Goal: Task Accomplishment & Management: Manage account settings

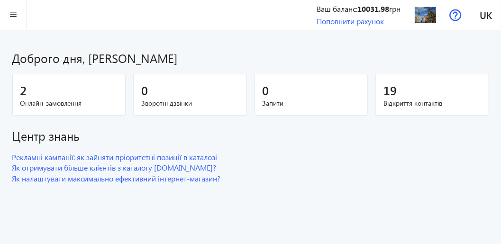
click at [39, 100] on span "Онлайн-замовлення" at bounding box center [69, 103] width 98 height 9
click at [13, 14] on mat-icon "menu" at bounding box center [14, 15] width 12 height 12
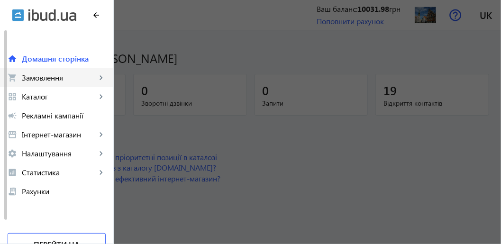
click at [38, 81] on span "Замовлення" at bounding box center [59, 77] width 74 height 9
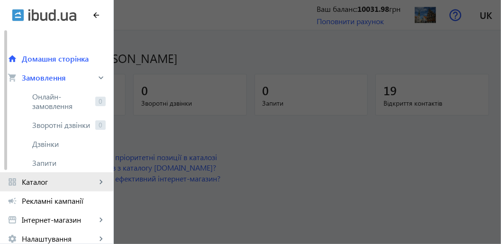
click at [37, 183] on span "Каталог" at bounding box center [59, 181] width 74 height 9
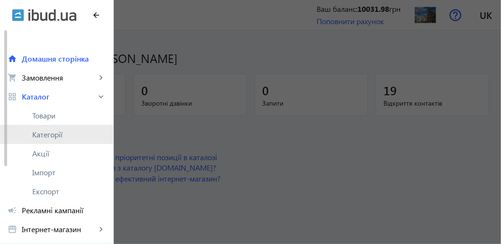
click at [51, 137] on span "Категорії" at bounding box center [68, 134] width 73 height 9
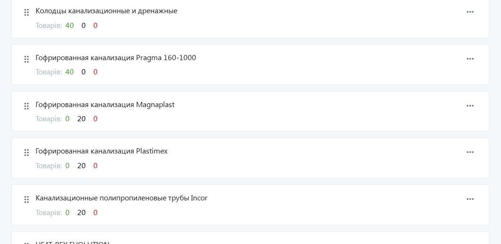
scroll to position [142, 0]
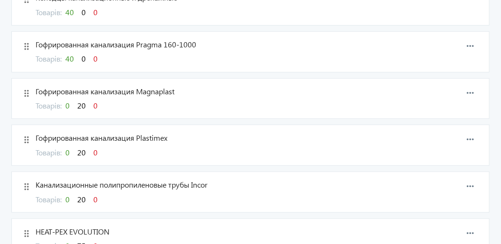
drag, startPoint x: 84, startPoint y: 104, endPoint x: 308, endPoint y: 84, distance: 225.0
click at [308, 84] on div "drag_indicator Гофрированная канализация Magnaplast Товарів: 0 20 0 more_horiz" at bounding box center [250, 98] width 478 height 41
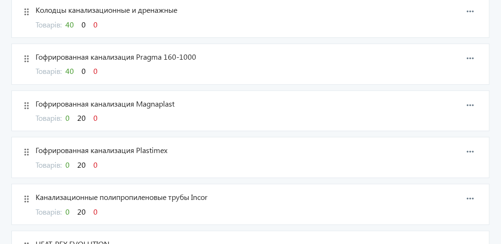
scroll to position [142, 0]
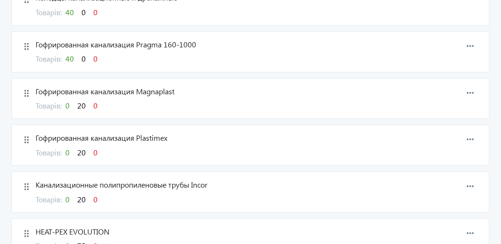
click at [83, 104] on span "20" at bounding box center [81, 105] width 9 height 10
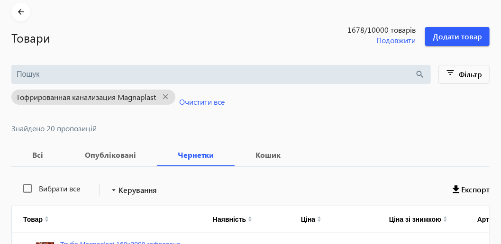
scroll to position [142, 0]
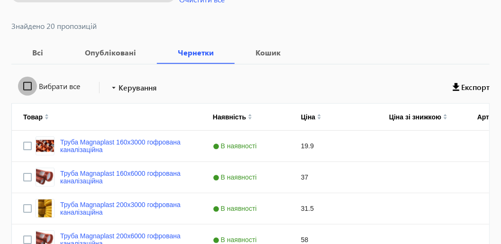
click at [24, 84] on input "Вибрати все" at bounding box center [27, 86] width 19 height 19
checkbox input "true"
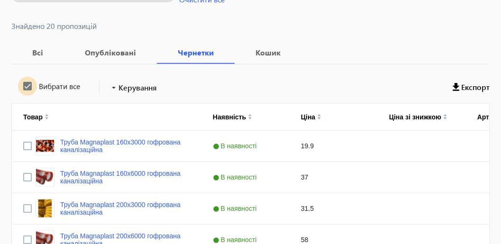
checkbox input "true"
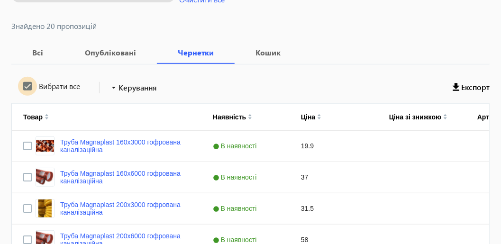
checkbox input "true"
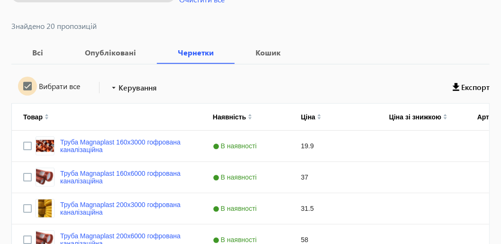
checkbox input "true"
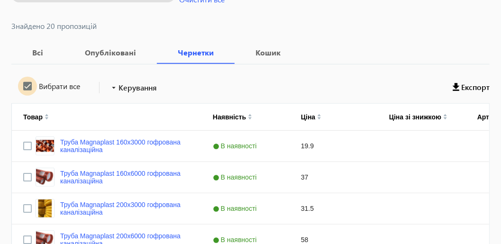
checkbox input "true"
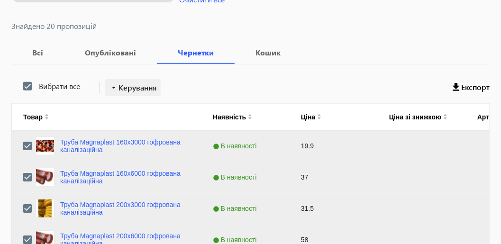
click at [148, 89] on span "Керування" at bounding box center [137, 87] width 38 height 11
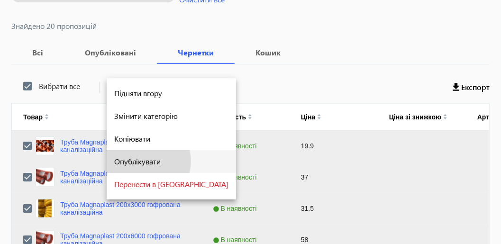
click at [146, 161] on span "Опублікувати" at bounding box center [171, 162] width 114 height 8
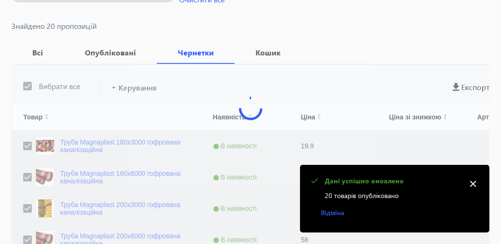
scroll to position [58, 0]
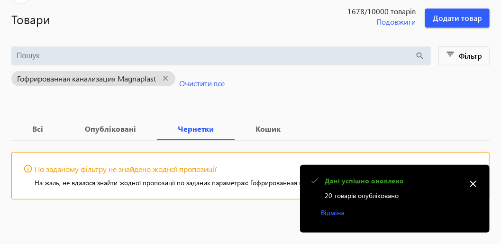
click at [474, 183] on mat-icon "close" at bounding box center [473, 184] width 14 height 14
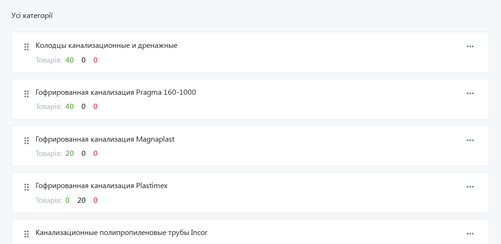
scroll to position [190, 0]
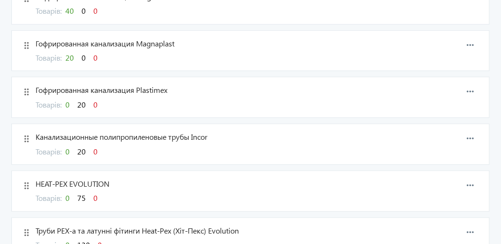
click at [85, 103] on span "20" at bounding box center [81, 104] width 9 height 10
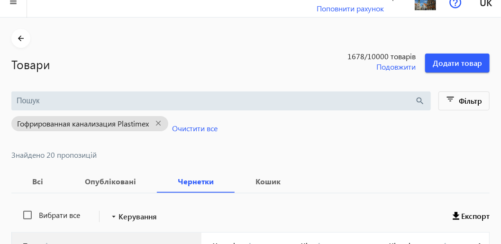
scroll to position [94, 0]
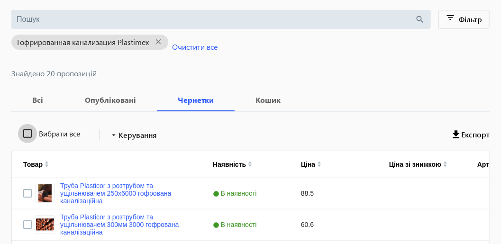
click at [25, 131] on input "Вибрати все" at bounding box center [27, 133] width 19 height 19
checkbox input "true"
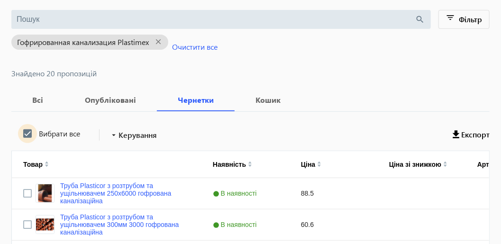
checkbox input "true"
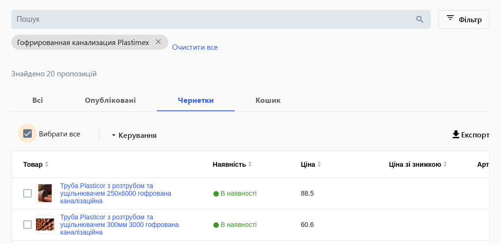
checkbox input "true"
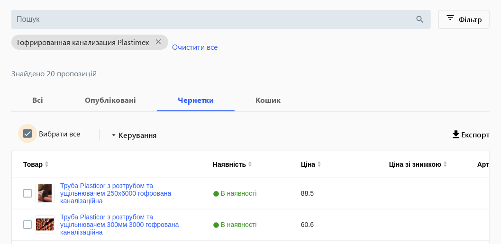
checkbox input "true"
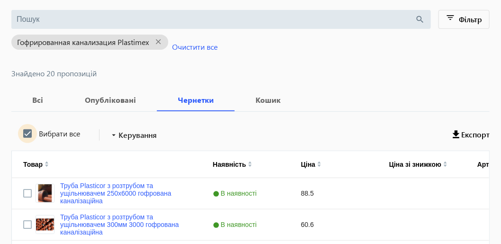
checkbox input "true"
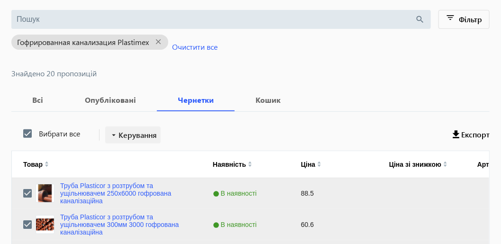
click at [130, 133] on span "Керування" at bounding box center [137, 134] width 38 height 11
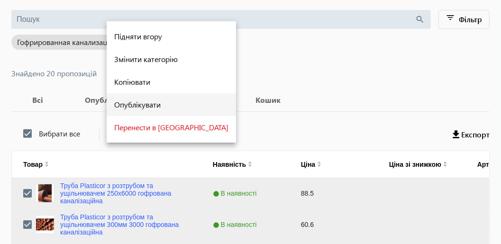
click at [146, 108] on span "Опублікувати" at bounding box center [171, 105] width 114 height 8
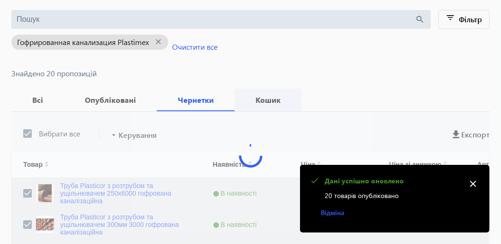
scroll to position [58, 0]
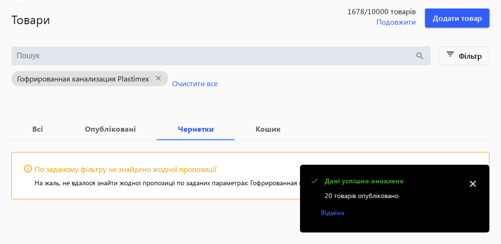
click at [473, 184] on mat-icon "close" at bounding box center [473, 184] width 14 height 14
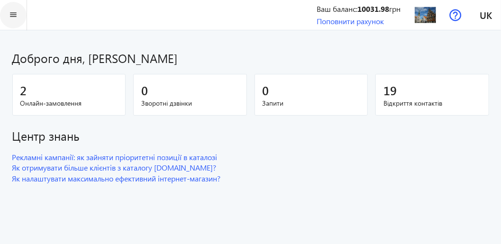
click at [10, 14] on mat-icon "menu" at bounding box center [14, 15] width 12 height 12
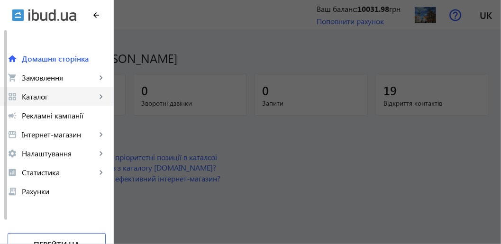
click at [61, 95] on span "Каталог" at bounding box center [59, 96] width 74 height 9
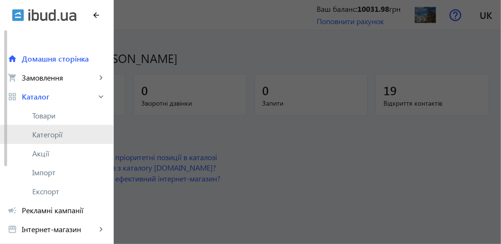
click at [63, 135] on span "Категорії" at bounding box center [68, 134] width 73 height 9
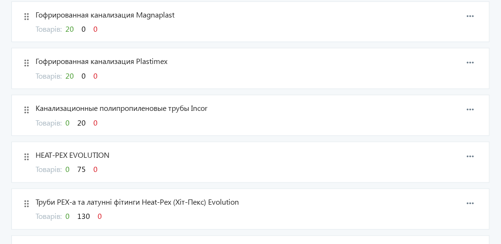
scroll to position [236, 0]
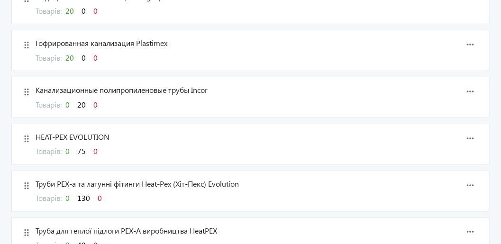
click at [84, 103] on span "20" at bounding box center [81, 104] width 9 height 10
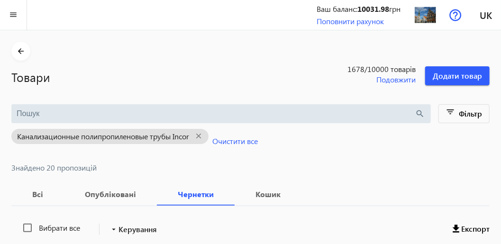
scroll to position [94, 0]
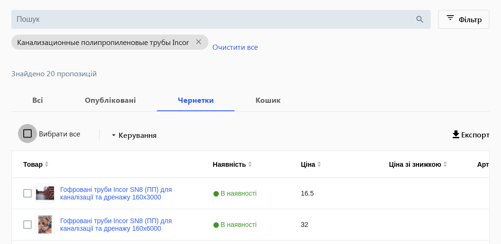
click at [31, 133] on input "Вибрати все" at bounding box center [27, 133] width 19 height 19
checkbox input "true"
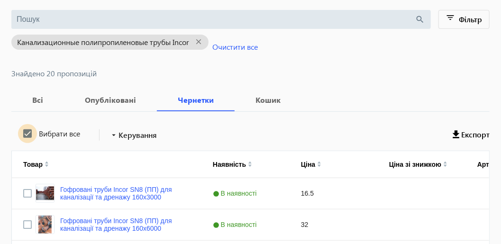
checkbox input "true"
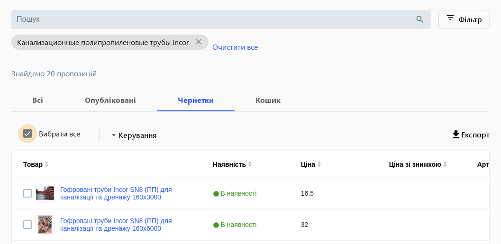
checkbox input "true"
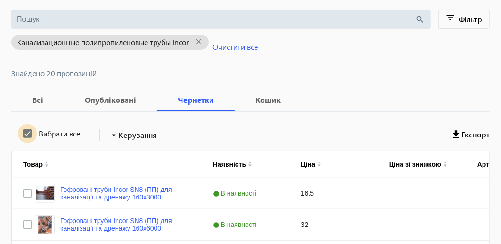
checkbox input "true"
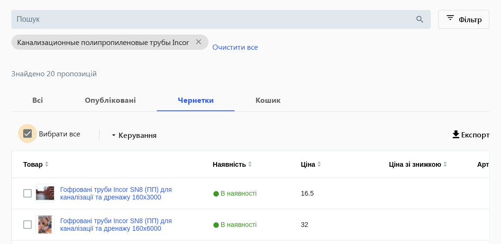
checkbox input "true"
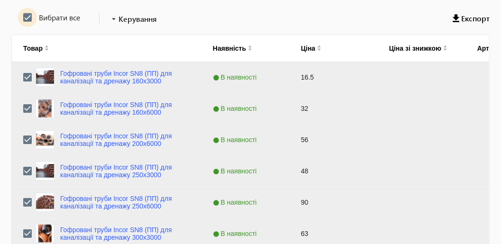
scroll to position [86, 0]
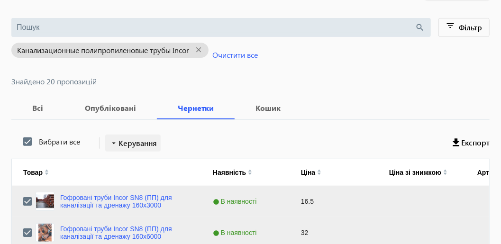
click at [142, 147] on span at bounding box center [132, 143] width 55 height 23
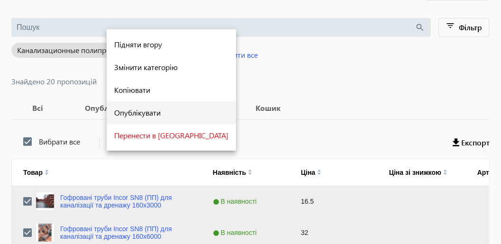
click at [138, 114] on span "Опублікувати" at bounding box center [171, 113] width 114 height 8
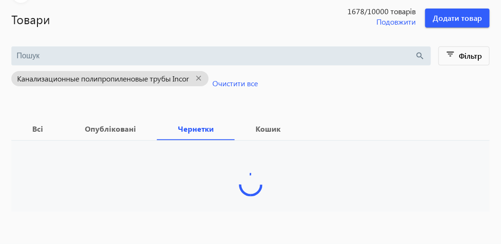
scroll to position [58, 0]
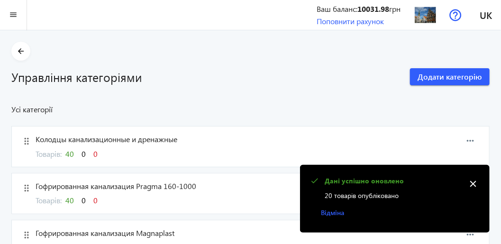
click at [473, 184] on mat-icon "close" at bounding box center [473, 184] width 14 height 14
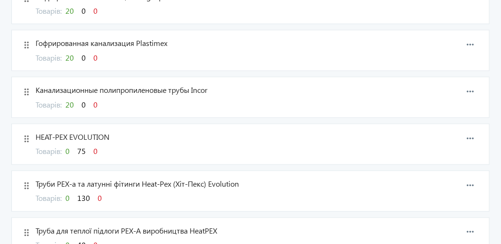
scroll to position [332, 0]
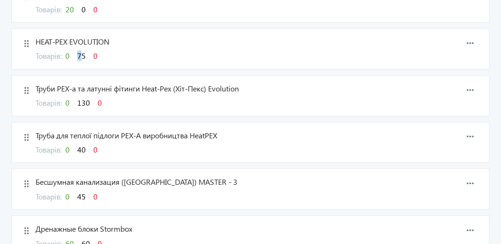
click at [83, 54] on span "75" at bounding box center [81, 56] width 9 height 10
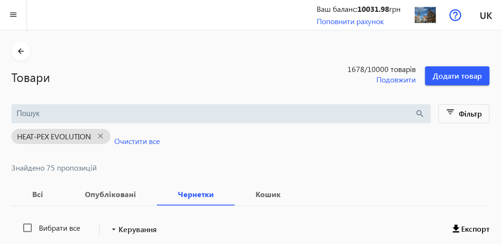
scroll to position [94, 0]
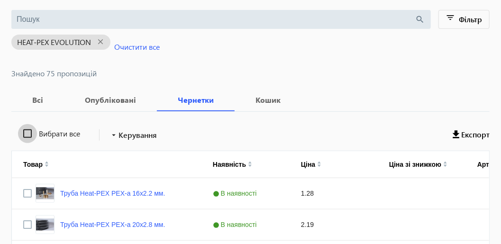
click at [29, 132] on input "Вибрати все" at bounding box center [27, 133] width 19 height 19
checkbox input "true"
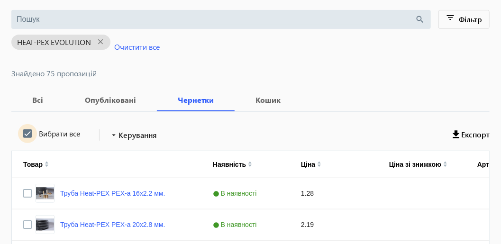
checkbox input "true"
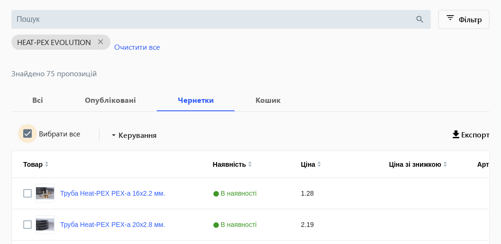
checkbox input "true"
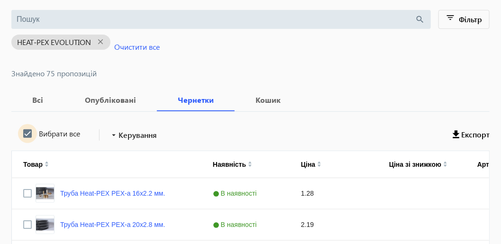
checkbox input "true"
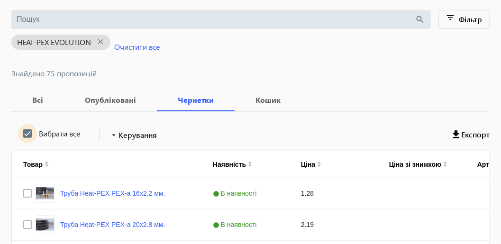
checkbox input "true"
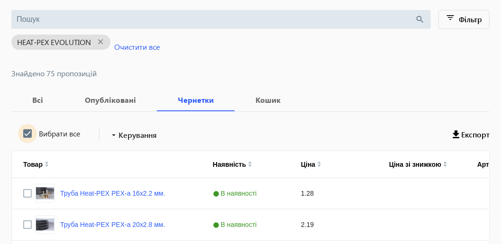
checkbox input "true"
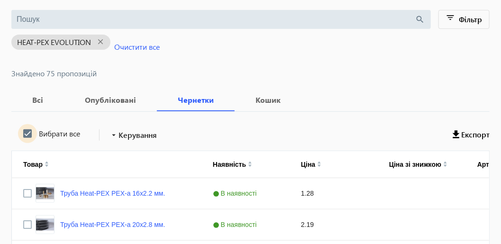
checkbox input "true"
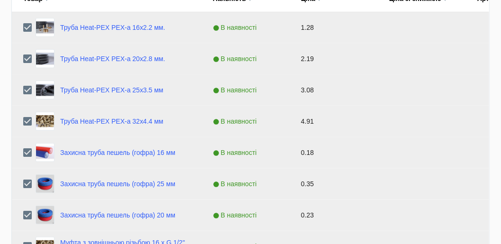
scroll to position [181, 0]
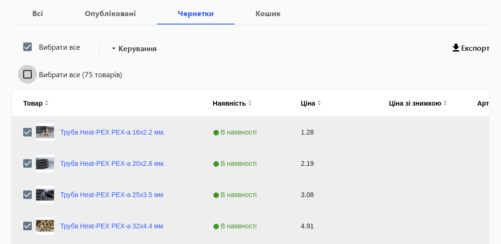
click at [30, 76] on input "Вибрати все (75 товарів)" at bounding box center [27, 74] width 19 height 19
checkbox input "true"
click at [147, 45] on span "Керування" at bounding box center [137, 48] width 38 height 11
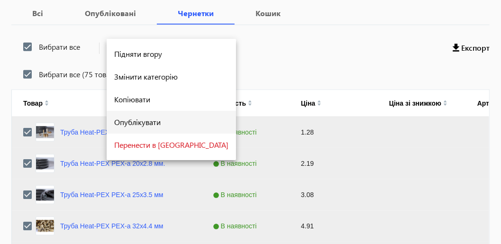
click at [149, 128] on button "Опублікувати" at bounding box center [171, 122] width 129 height 23
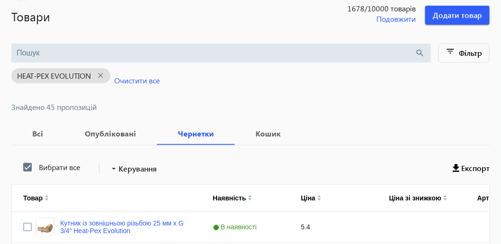
scroll to position [0, 0]
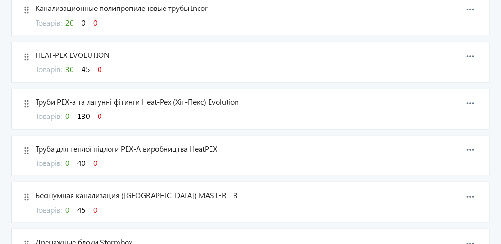
scroll to position [332, 0]
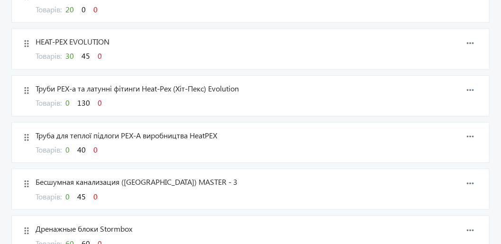
click at [89, 53] on span "45" at bounding box center [85, 56] width 9 height 10
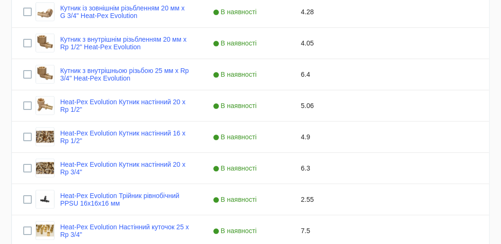
scroll to position [190, 0]
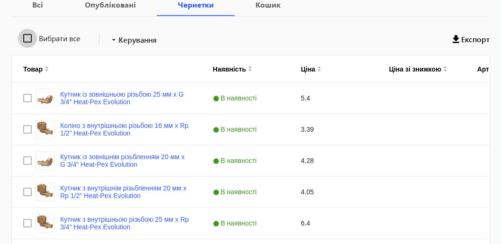
click at [30, 40] on input "Вибрати все" at bounding box center [27, 38] width 19 height 19
checkbox input "true"
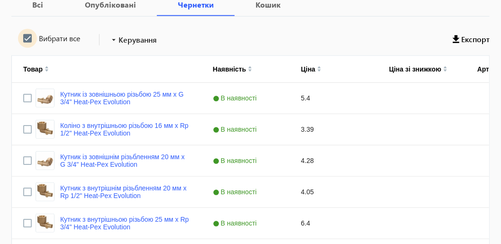
checkbox input "true"
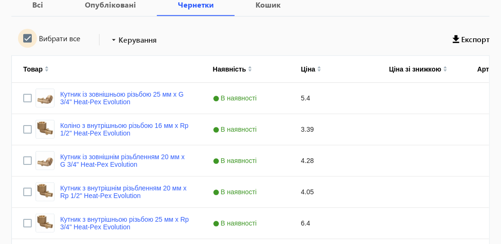
checkbox input "true"
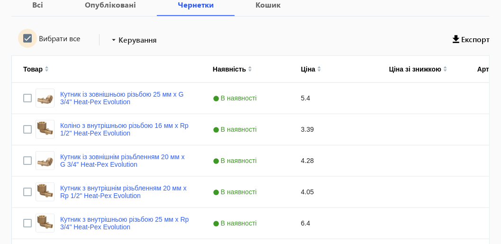
checkbox input "true"
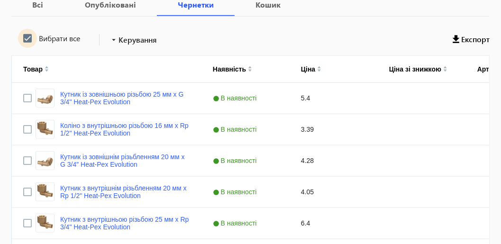
checkbox input "true"
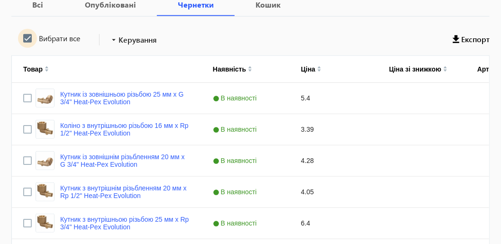
checkbox input "true"
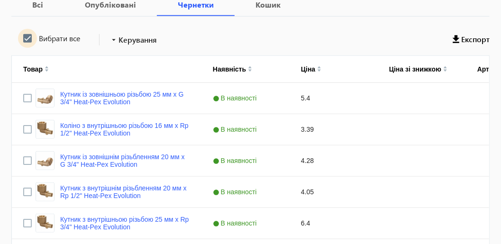
checkbox input "true"
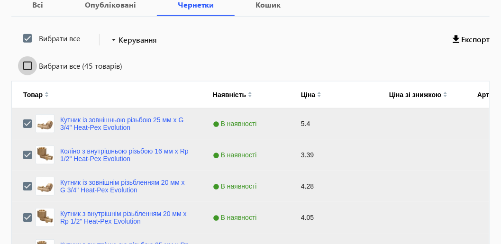
click at [31, 66] on input "Вибрати все (45 товарів)" at bounding box center [27, 65] width 19 height 19
checkbox input "true"
click at [145, 41] on span "Керування" at bounding box center [137, 39] width 38 height 11
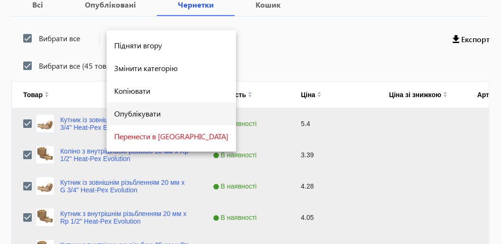
click at [142, 115] on span "Опублікувати" at bounding box center [171, 114] width 114 height 8
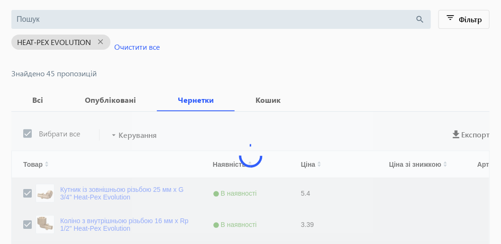
scroll to position [142, 0]
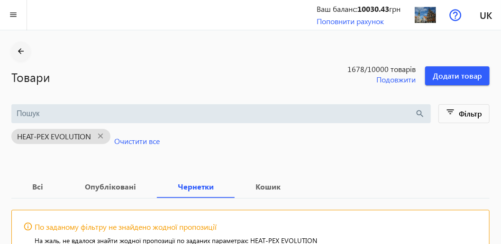
click at [22, 50] on mat-icon "arrow_back" at bounding box center [21, 51] width 12 height 12
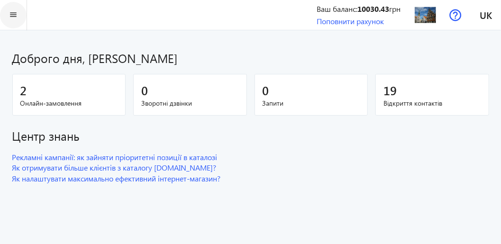
click at [11, 15] on mat-icon "menu" at bounding box center [14, 15] width 12 height 12
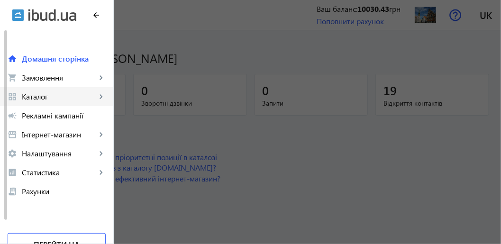
click at [51, 98] on span "Каталог" at bounding box center [59, 96] width 74 height 9
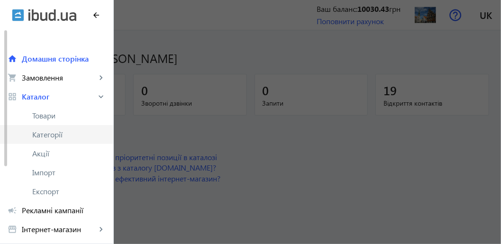
click at [51, 136] on span "Категорії" at bounding box center [68, 134] width 73 height 9
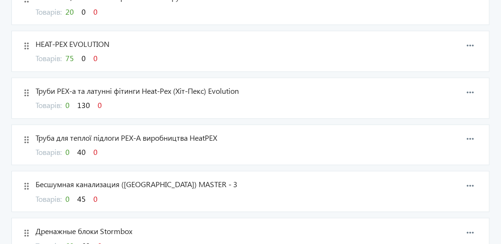
scroll to position [332, 0]
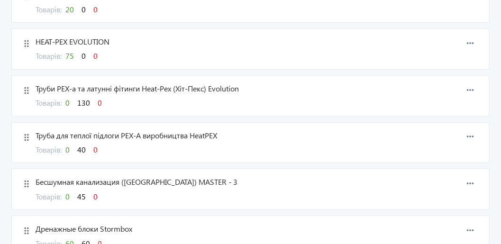
click at [89, 102] on span "130" at bounding box center [83, 103] width 13 height 10
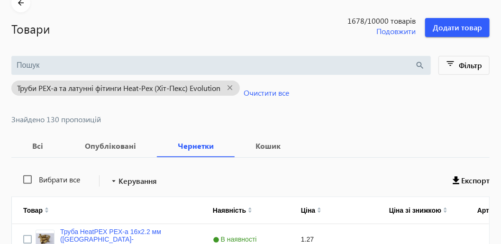
scroll to position [94, 0]
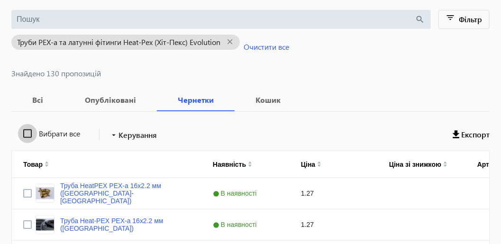
click at [29, 133] on input "Вибрати все" at bounding box center [27, 133] width 19 height 19
checkbox input "true"
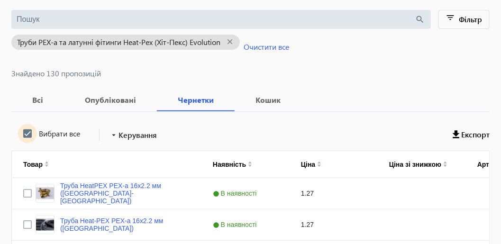
checkbox input "true"
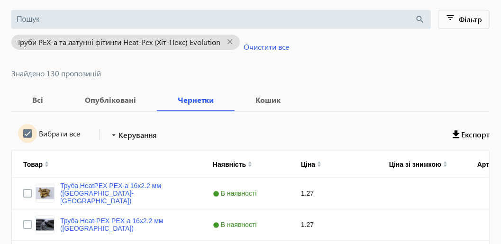
checkbox input "true"
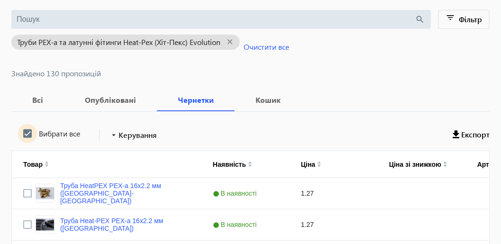
checkbox input "true"
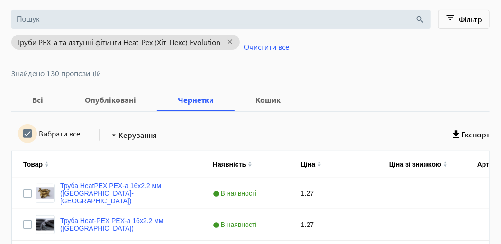
checkbox input "true"
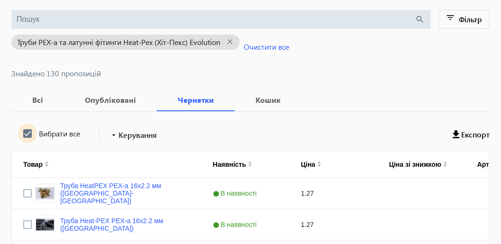
checkbox input "true"
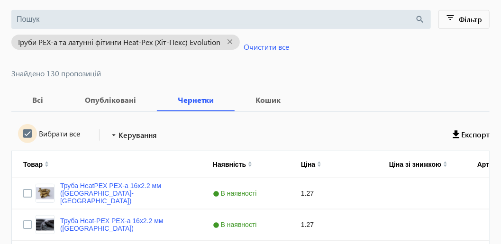
checkbox input "true"
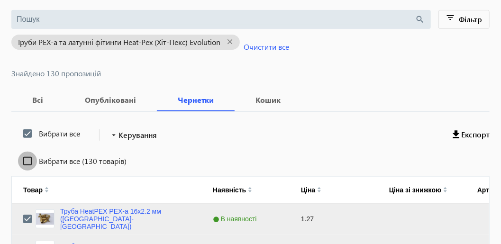
click at [29, 160] on input "Вибрати все (130 товарів)" at bounding box center [27, 161] width 19 height 19
checkbox input "true"
click at [151, 135] on span "Керування" at bounding box center [137, 134] width 38 height 11
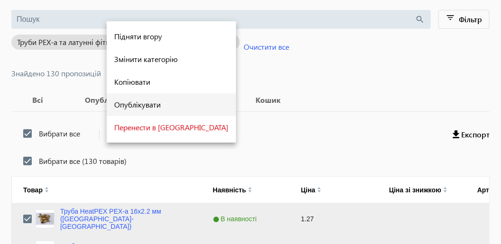
click at [151, 104] on span "Опублікувати" at bounding box center [171, 105] width 114 height 8
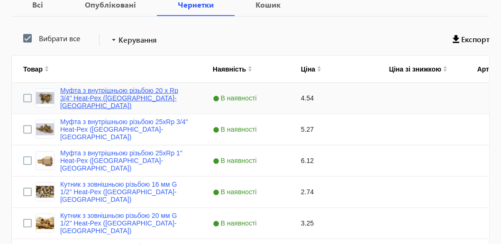
scroll to position [0, 0]
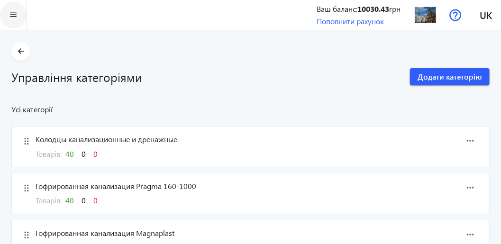
click at [11, 15] on mat-icon "menu" at bounding box center [14, 15] width 12 height 12
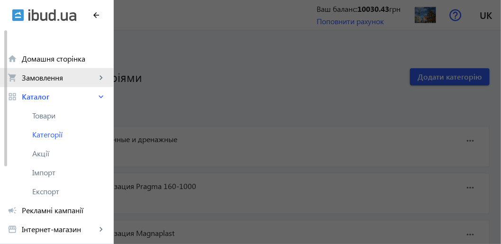
click at [57, 78] on span "Замовлення" at bounding box center [59, 77] width 74 height 9
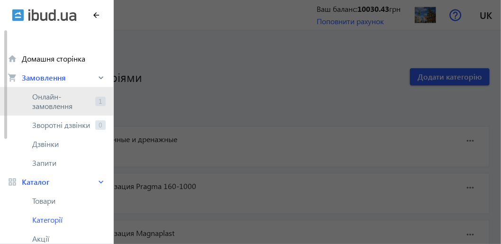
click at [59, 107] on span "Онлайн-замовлення" at bounding box center [61, 101] width 59 height 19
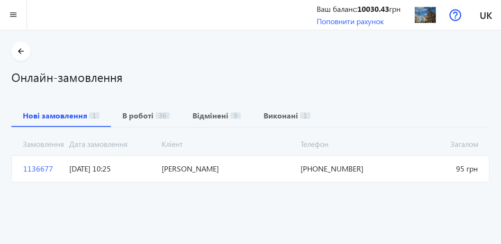
click at [220, 172] on span "Шестенко Олексій Олександрович" at bounding box center [227, 168] width 139 height 10
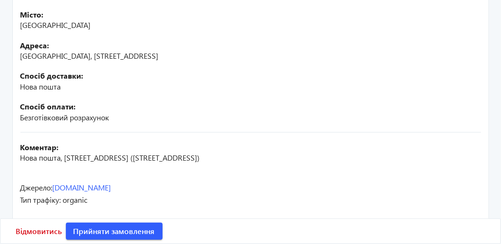
scroll to position [299, 0]
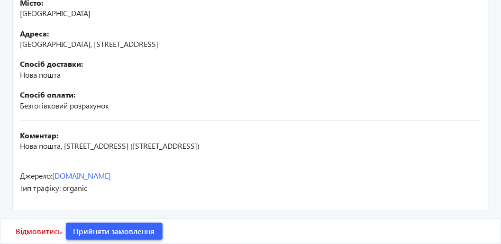
click at [140, 235] on span "Прийняти замовлення" at bounding box center [113, 231] width 81 height 10
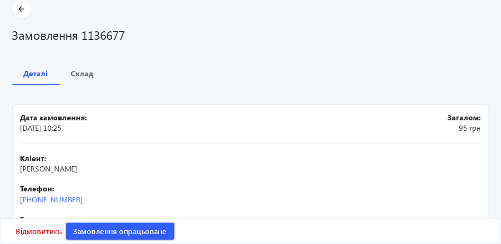
scroll to position [0, 0]
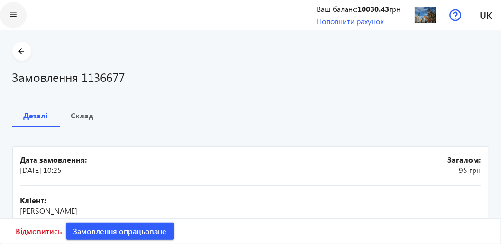
click at [12, 16] on mat-icon "menu" at bounding box center [14, 15] width 12 height 12
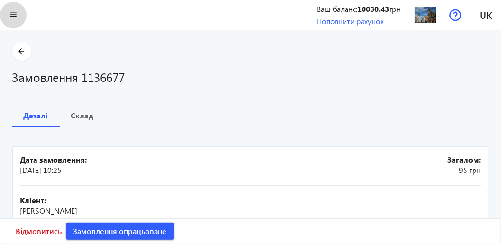
click at [14, 18] on mat-icon "menu" at bounding box center [14, 15] width 12 height 12
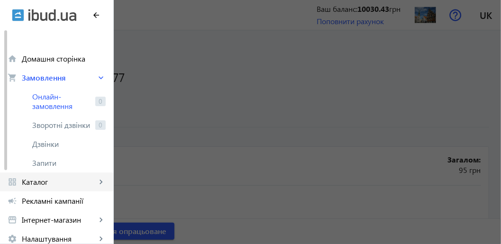
click at [50, 183] on span "Каталог" at bounding box center [59, 181] width 74 height 9
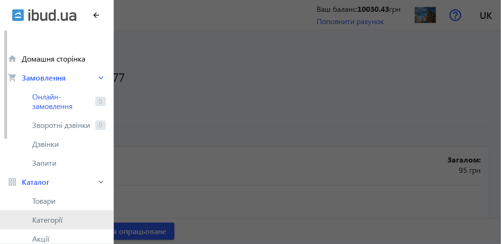
click at [49, 222] on span "Категорії" at bounding box center [68, 219] width 73 height 9
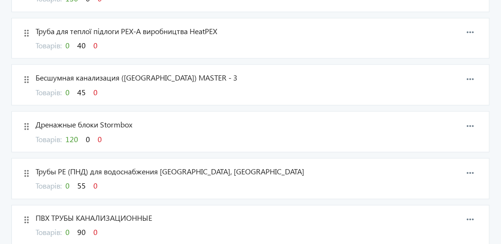
scroll to position [474, 0]
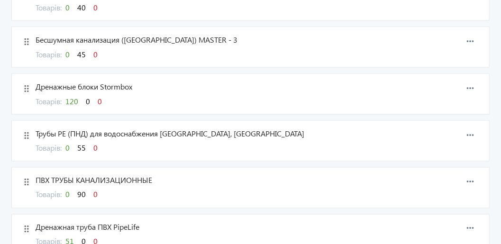
click at [75, 96] on span "120" at bounding box center [71, 101] width 13 height 10
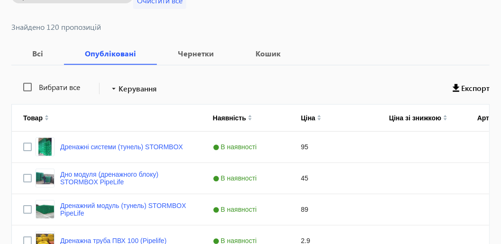
scroll to position [61, 0]
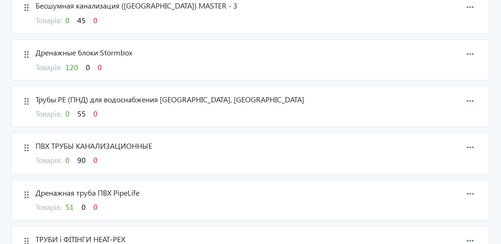
scroll to position [521, 0]
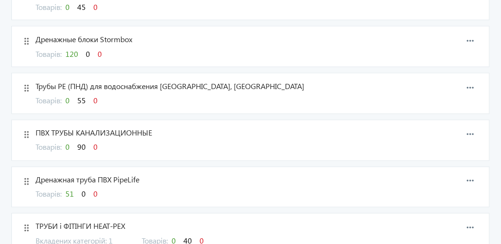
click at [85, 97] on span "55" at bounding box center [81, 100] width 9 height 10
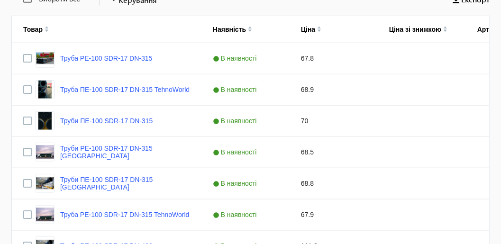
scroll to position [142, 0]
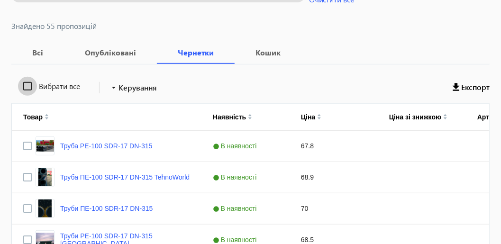
click at [29, 88] on input "Вибрати все" at bounding box center [27, 86] width 19 height 19
checkbox input "true"
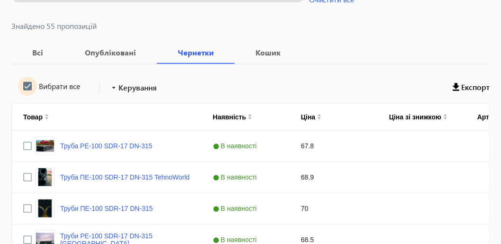
checkbox input "true"
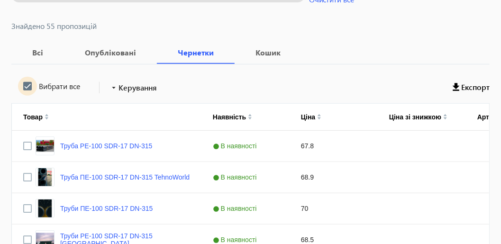
checkbox input "true"
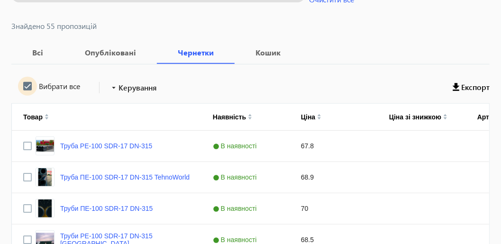
checkbox input "true"
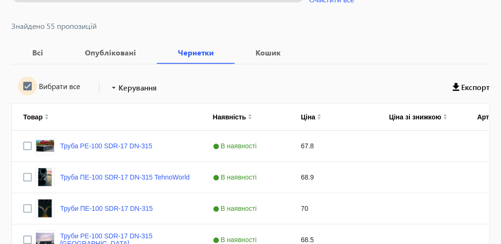
checkbox input "true"
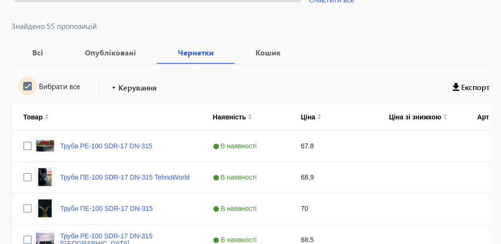
checkbox input "true"
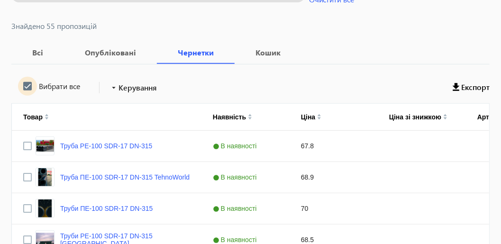
checkbox input "true"
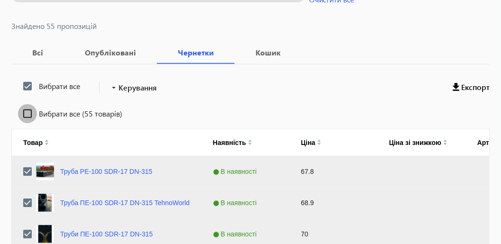
click at [28, 114] on input "Вибрати все (55 товарів)" at bounding box center [27, 113] width 19 height 19
checkbox input "true"
click at [137, 90] on span "Керування" at bounding box center [137, 87] width 38 height 11
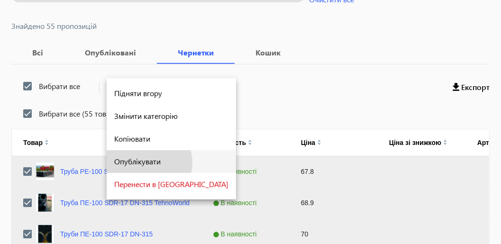
click at [148, 163] on span "Опублікувати" at bounding box center [171, 162] width 114 height 8
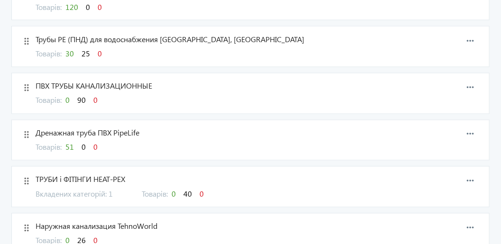
scroll to position [521, 0]
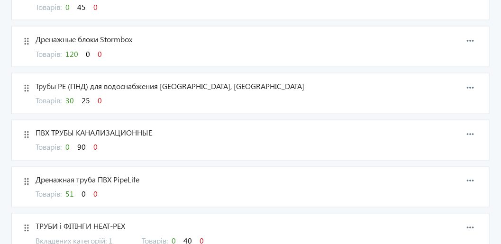
click at [89, 99] on span "25" at bounding box center [85, 100] width 9 height 10
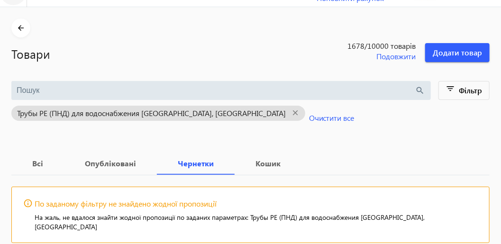
scroll to position [10, 0]
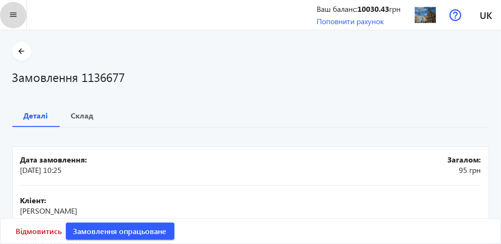
click at [10, 15] on mat-icon "menu" at bounding box center [14, 15] width 12 height 12
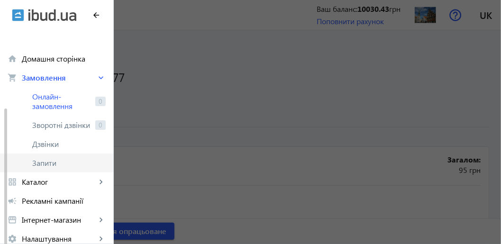
scroll to position [95, 0]
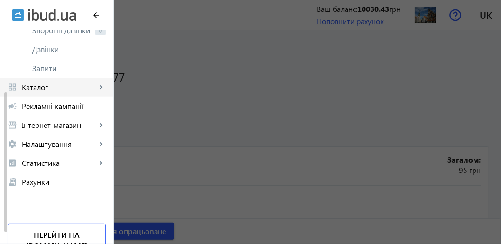
click at [63, 89] on span "Каталог" at bounding box center [59, 86] width 74 height 9
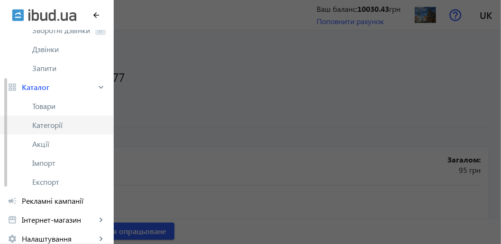
click at [61, 124] on span "Категорії" at bounding box center [68, 124] width 73 height 9
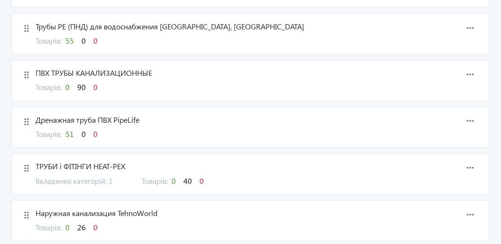
scroll to position [568, 0]
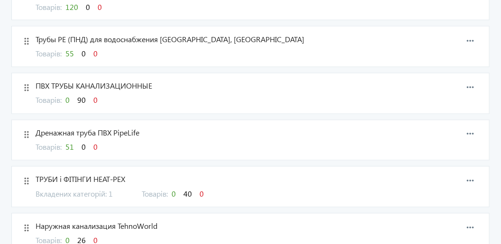
click at [85, 96] on span "90" at bounding box center [81, 100] width 9 height 10
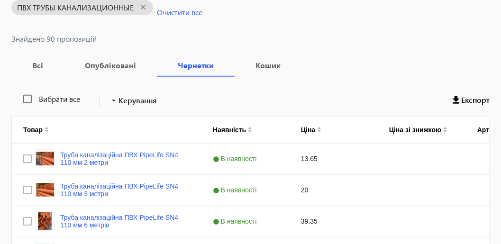
scroll to position [142, 0]
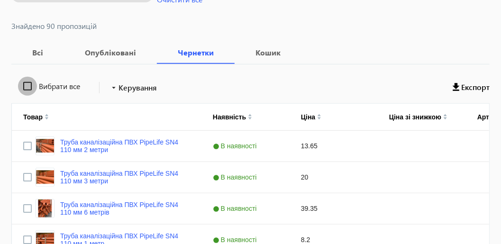
click at [28, 85] on input "Вибрати все" at bounding box center [27, 86] width 19 height 19
checkbox input "true"
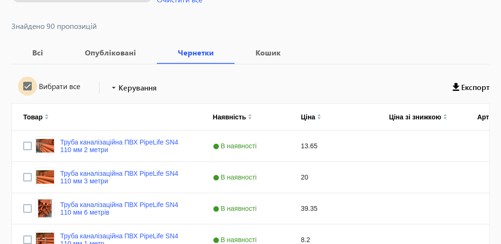
checkbox input "true"
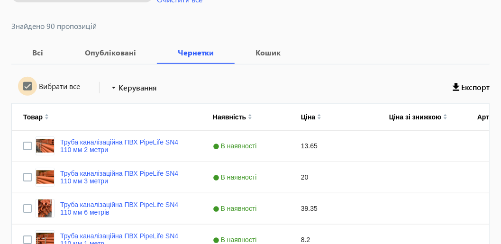
checkbox input "true"
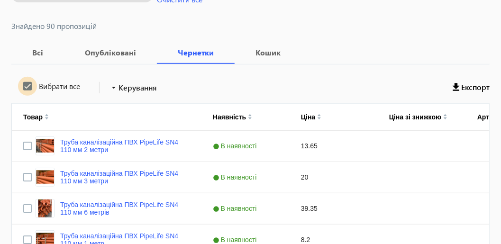
checkbox input "true"
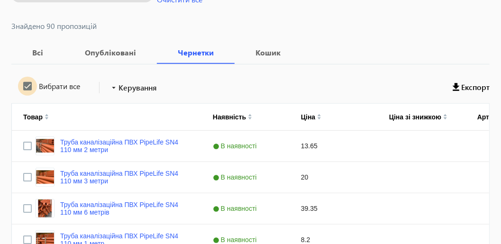
checkbox input "true"
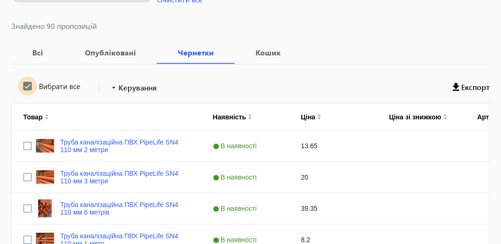
checkbox input "true"
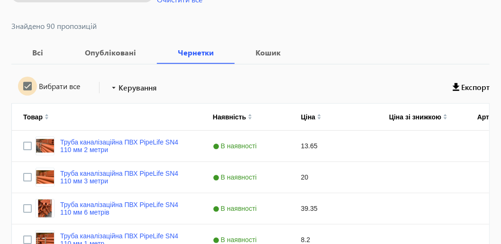
checkbox input "true"
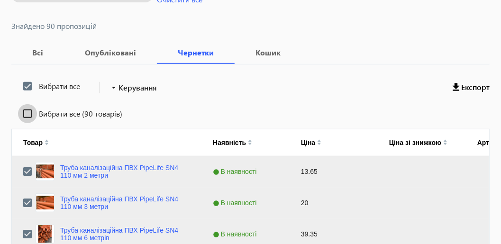
click at [28, 113] on input "Вибрати все (90 товарів)" at bounding box center [27, 113] width 19 height 19
checkbox input "true"
click at [139, 88] on span "Керування" at bounding box center [137, 87] width 38 height 11
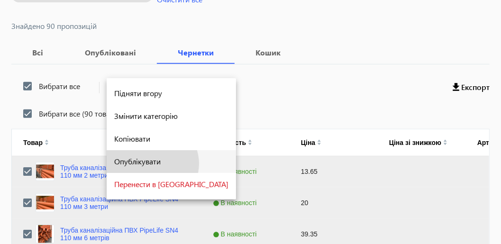
click at [152, 163] on span "Опублікувати" at bounding box center [171, 162] width 114 height 8
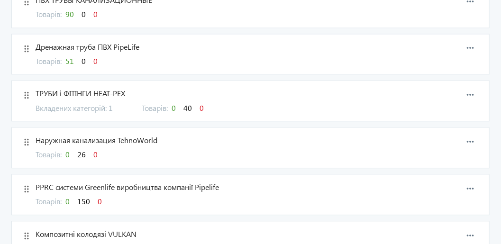
scroll to position [710, 0]
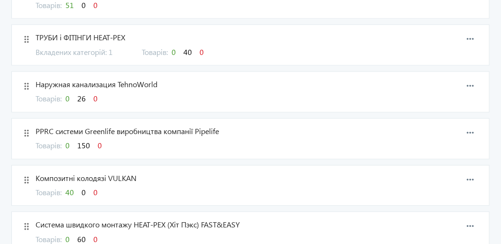
click at [85, 94] on span "26" at bounding box center [81, 98] width 9 height 10
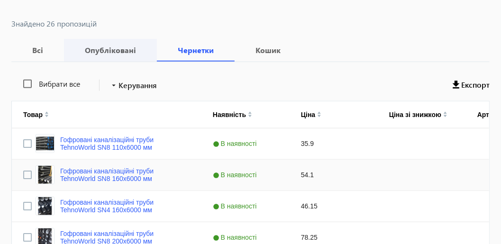
scroll to position [94, 0]
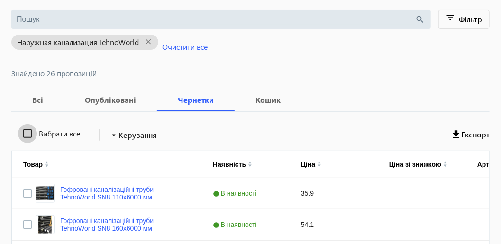
click at [25, 136] on input "Вибрати все" at bounding box center [27, 133] width 19 height 19
checkbox input "true"
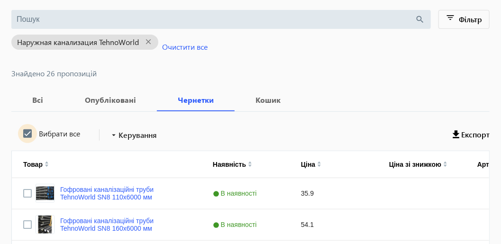
checkbox input "true"
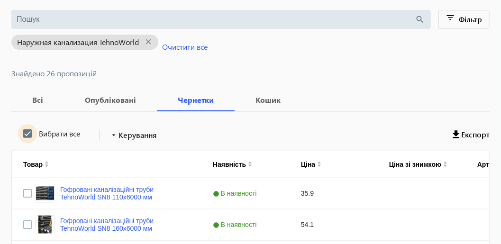
checkbox input "true"
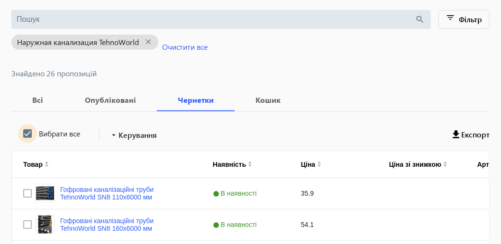
checkbox input "true"
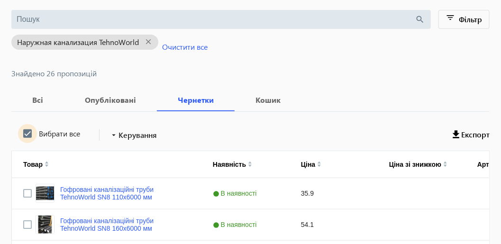
checkbox input "true"
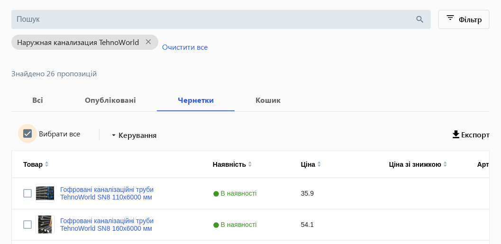
checkbox input "true"
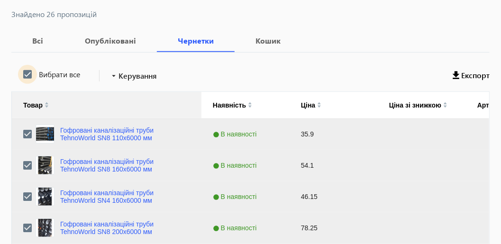
scroll to position [142, 0]
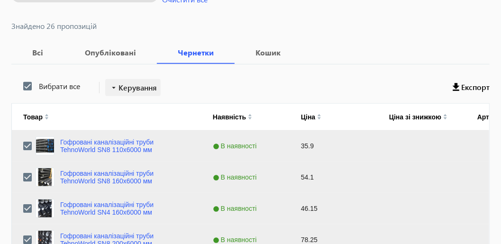
click at [139, 90] on span "Керування" at bounding box center [137, 87] width 38 height 11
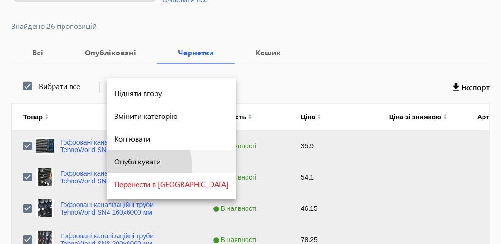
click at [145, 165] on span "Опублікувати" at bounding box center [171, 162] width 114 height 8
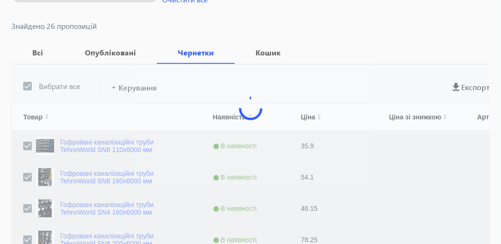
scroll to position [58, 0]
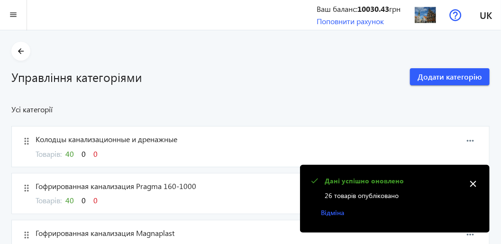
click at [473, 184] on mat-icon "close" at bounding box center [473, 184] width 14 height 14
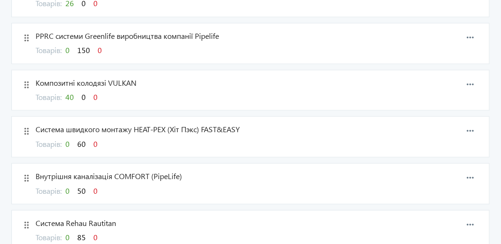
scroll to position [758, 0]
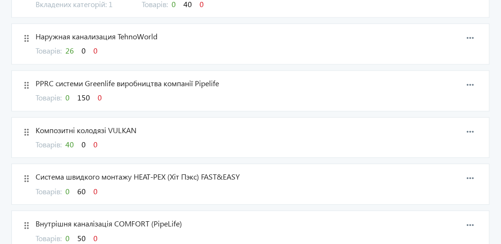
click at [86, 92] on span "150" at bounding box center [83, 97] width 13 height 10
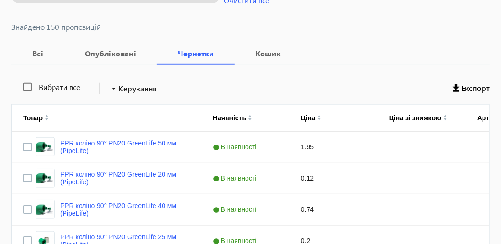
scroll to position [142, 0]
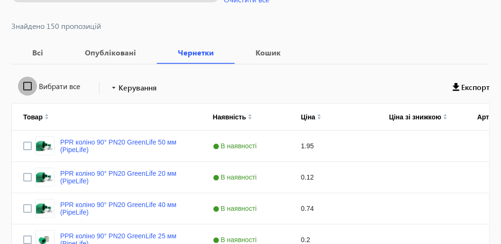
click at [25, 87] on input "Вибрати все" at bounding box center [27, 86] width 19 height 19
checkbox input "true"
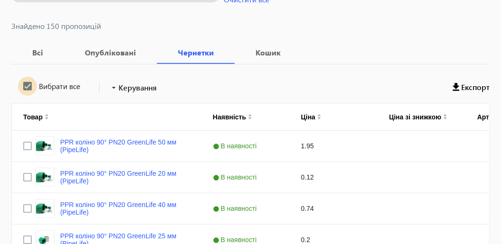
checkbox input "true"
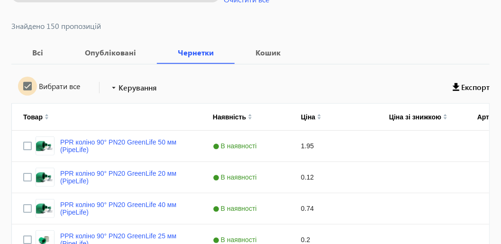
checkbox input "true"
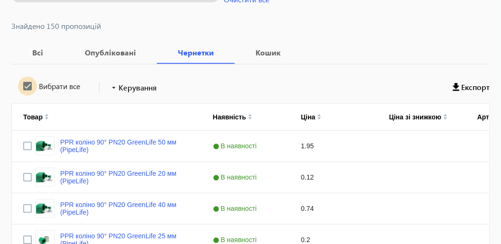
checkbox input "true"
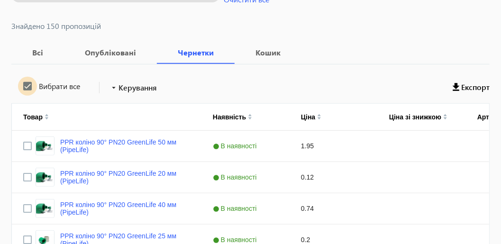
checkbox input "true"
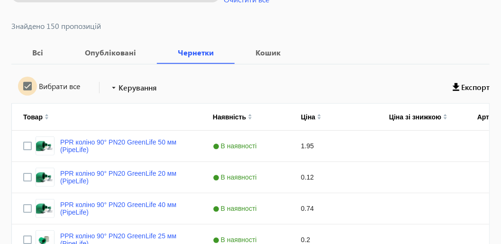
checkbox input "true"
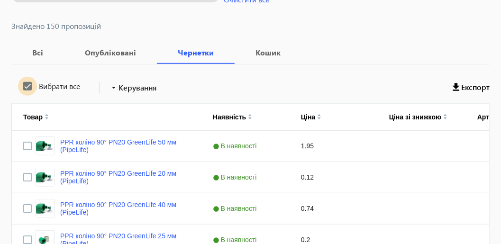
checkbox input "true"
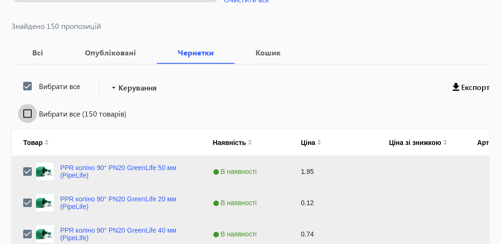
click at [29, 111] on input "Вибрати все (150 товарів)" at bounding box center [27, 113] width 19 height 19
checkbox input "true"
click at [143, 84] on span "Керування" at bounding box center [137, 87] width 38 height 11
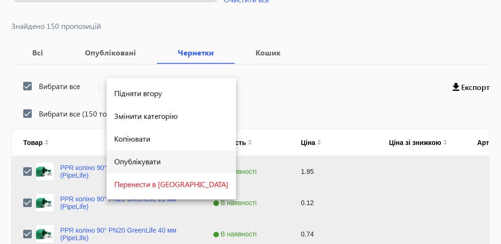
click at [152, 163] on span "Опублікувати" at bounding box center [171, 162] width 114 height 8
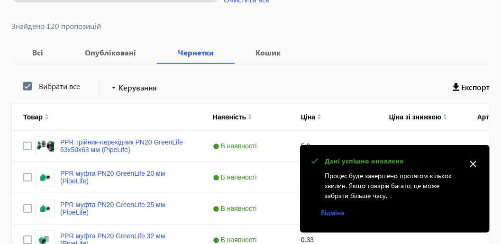
click at [474, 163] on mat-icon "close" at bounding box center [473, 164] width 14 height 14
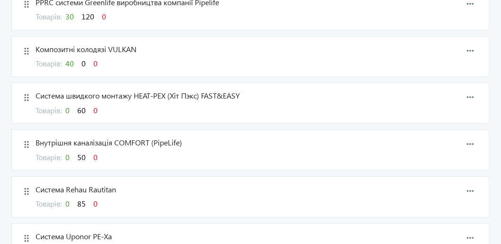
scroll to position [805, 0]
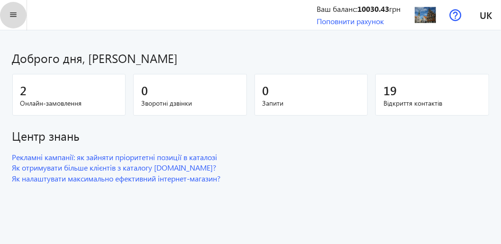
click at [14, 18] on mat-icon "menu" at bounding box center [14, 15] width 12 height 12
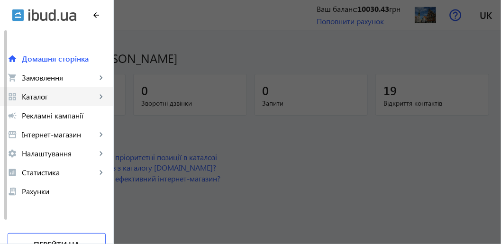
click at [36, 96] on span "Каталог" at bounding box center [59, 96] width 74 height 9
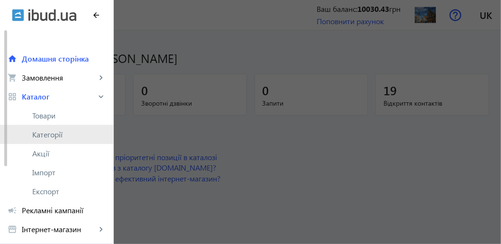
click at [45, 136] on span "Категорії" at bounding box center [68, 134] width 73 height 9
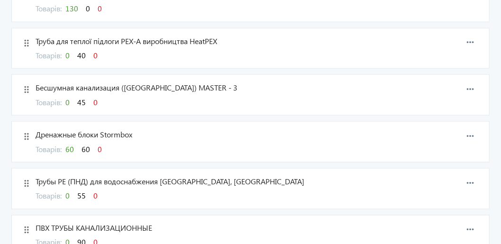
scroll to position [474, 0]
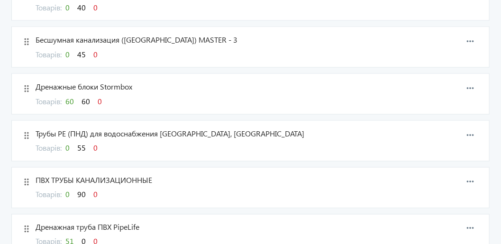
click at [88, 99] on span "60" at bounding box center [85, 101] width 9 height 10
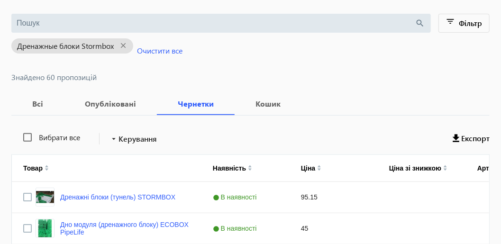
scroll to position [108, 0]
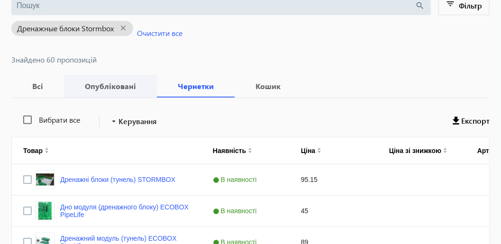
click at [124, 88] on b "Опубліковані" at bounding box center [110, 86] width 70 height 8
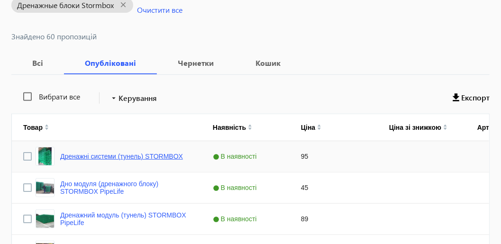
scroll to position [108, 0]
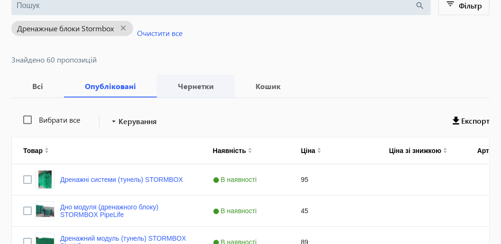
click at [193, 86] on b "Чернетки" at bounding box center [195, 86] width 55 height 8
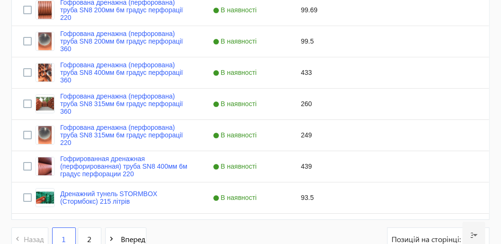
scroll to position [1042, 0]
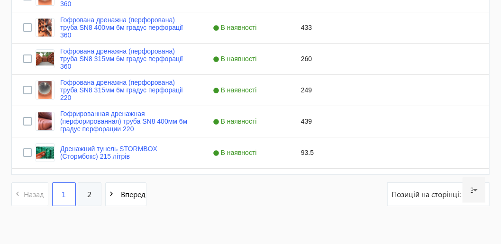
click at [90, 192] on span "2" at bounding box center [89, 194] width 4 height 10
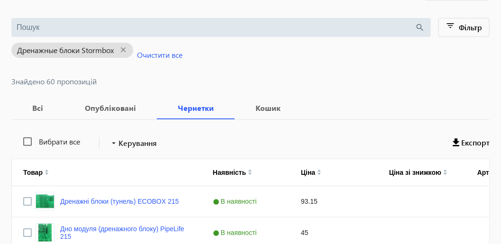
scroll to position [61, 0]
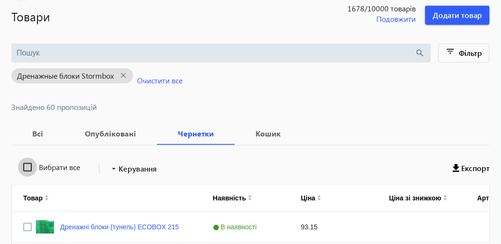
click at [29, 165] on input "Вибрати все" at bounding box center [27, 167] width 19 height 19
checkbox input "true"
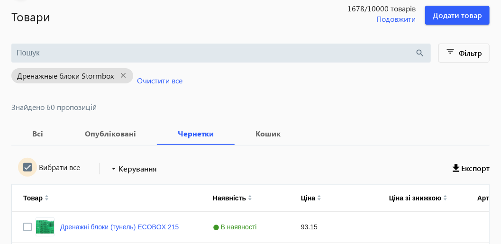
checkbox input "true"
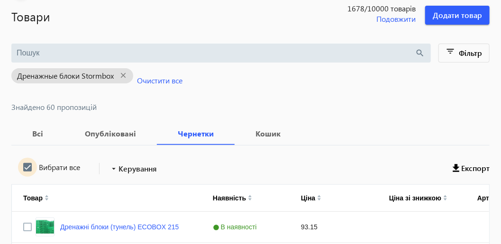
checkbox input "true"
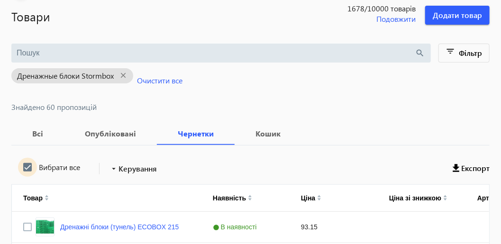
checkbox input "true"
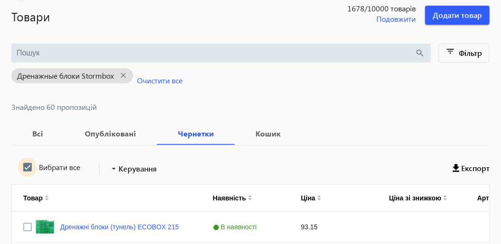
checkbox input "true"
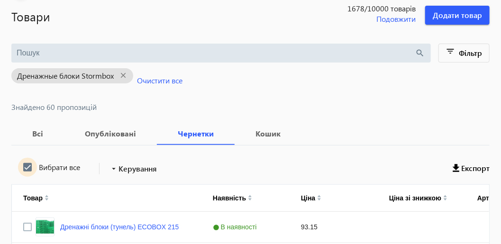
checkbox input "true"
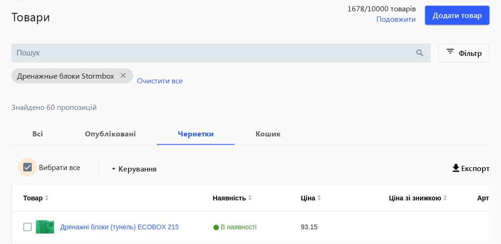
checkbox input "true"
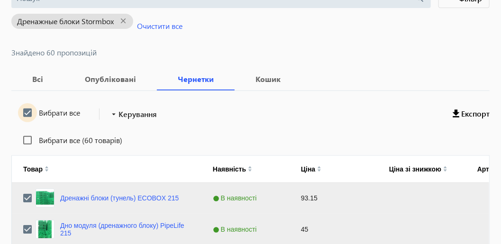
scroll to position [155, 0]
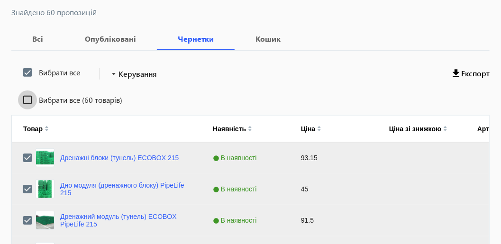
click at [25, 101] on input "Вибрати все (60 товарів)" at bounding box center [27, 99] width 19 height 19
checkbox input "true"
click at [142, 74] on span "Керування" at bounding box center [137, 73] width 38 height 11
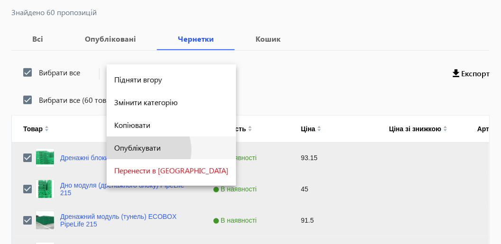
click at [141, 150] on span "Опублікувати" at bounding box center [171, 148] width 114 height 8
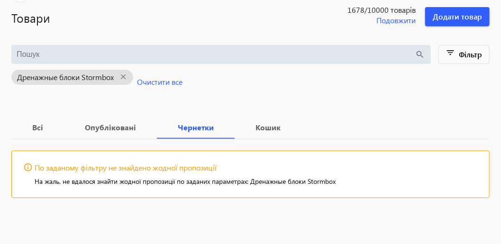
scroll to position [58, 0]
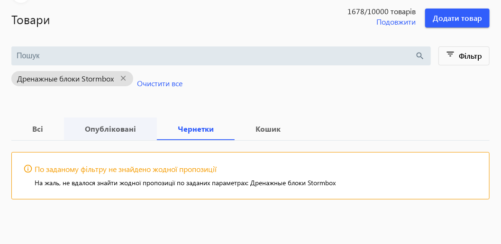
click at [109, 129] on b "Опубліковані" at bounding box center [110, 129] width 70 height 8
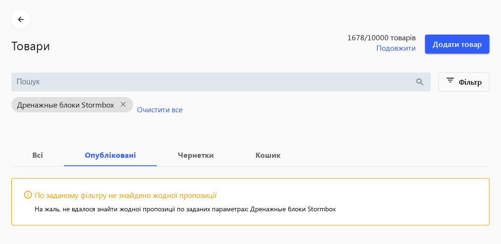
scroll to position [58, 0]
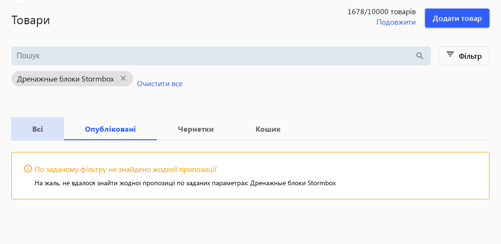
click at [37, 127] on b "Всі" at bounding box center [38, 129] width 30 height 8
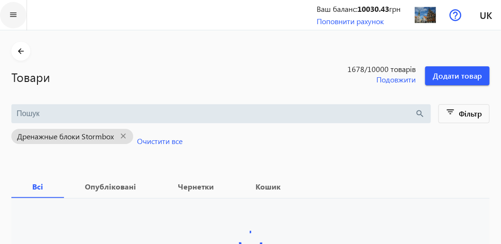
click at [13, 12] on mat-icon "menu" at bounding box center [14, 15] width 12 height 12
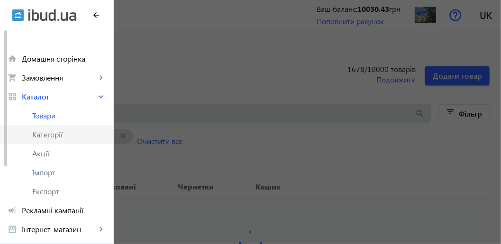
click at [51, 138] on span "Категорії" at bounding box center [68, 134] width 73 height 9
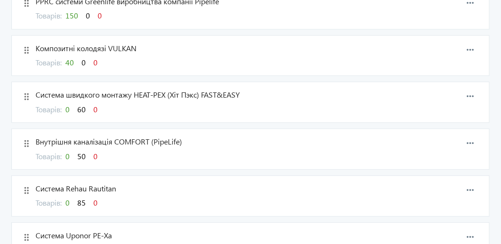
scroll to position [852, 0]
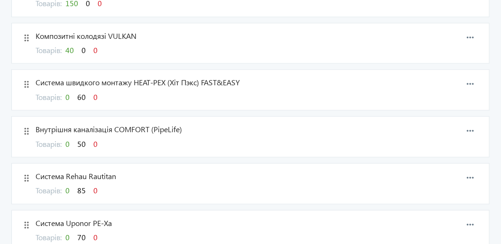
click at [84, 92] on span "60" at bounding box center [81, 97] width 9 height 10
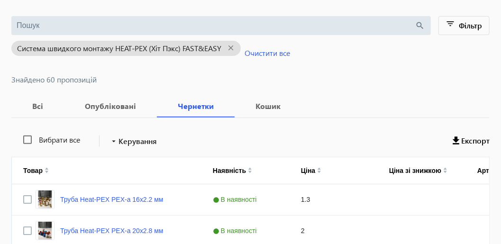
scroll to position [94, 0]
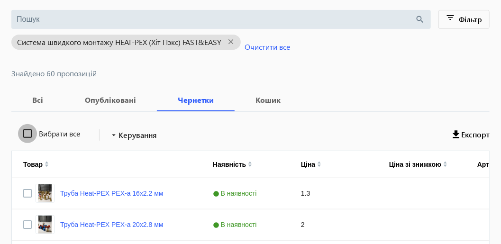
click at [30, 133] on input "Вибрати все" at bounding box center [27, 133] width 19 height 19
checkbox input "true"
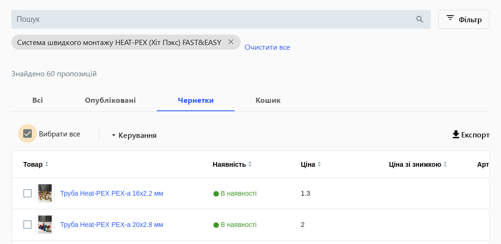
checkbox input "true"
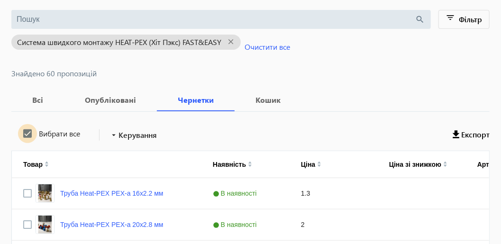
checkbox input "true"
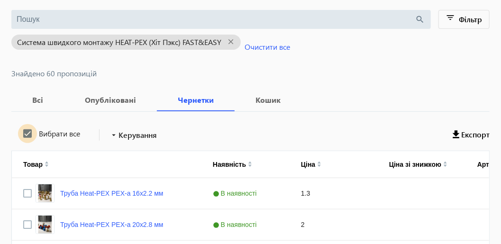
checkbox input "true"
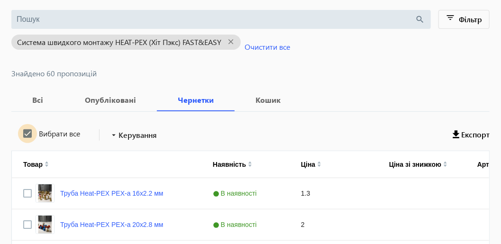
checkbox input "true"
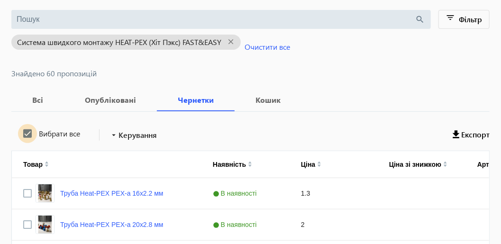
checkbox input "true"
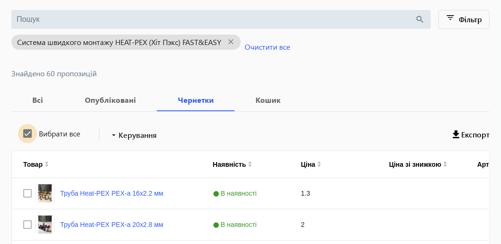
checkbox input "true"
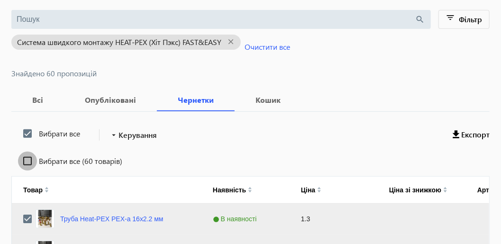
click at [28, 162] on input "Вибрати все (60 товарів)" at bounding box center [27, 161] width 19 height 19
checkbox input "true"
click at [141, 133] on span "Керування" at bounding box center [137, 134] width 38 height 11
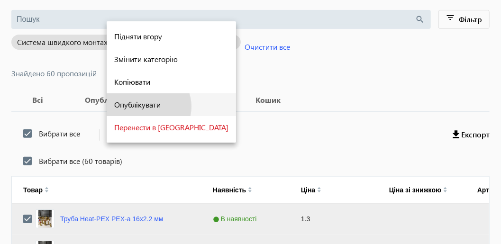
click at [146, 107] on span "Опублікувати" at bounding box center [171, 105] width 114 height 8
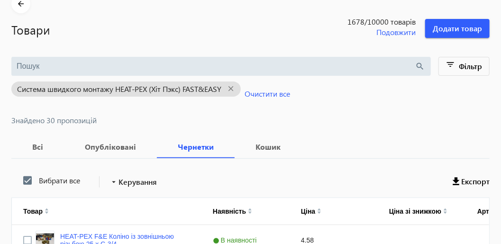
scroll to position [190, 0]
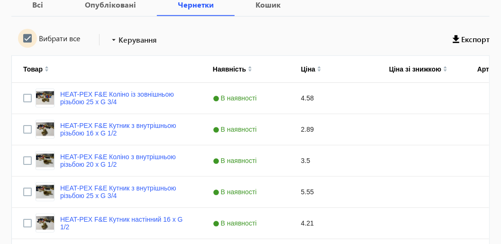
click at [28, 40] on input "Вибрати все" at bounding box center [27, 38] width 19 height 19
checkbox input "true"
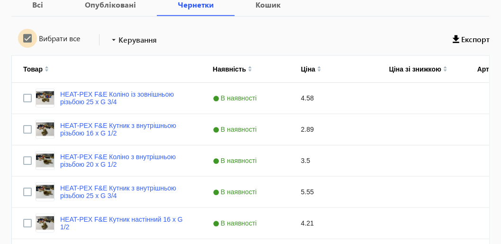
checkbox input "true"
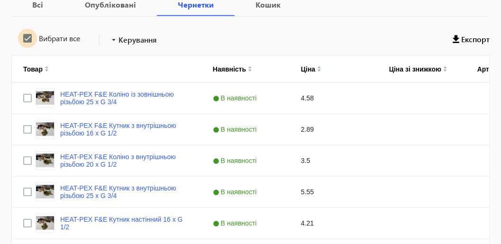
checkbox input "true"
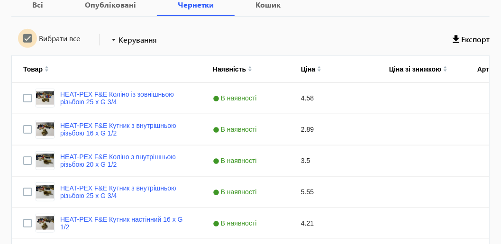
checkbox input "true"
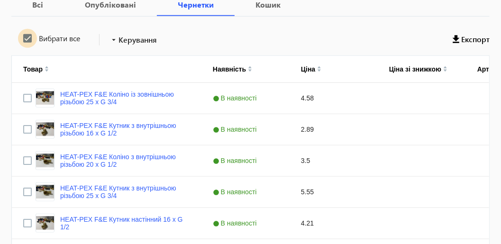
checkbox input "true"
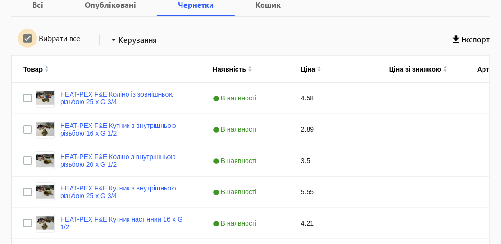
checkbox input "true"
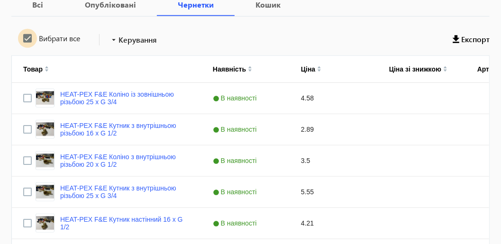
checkbox input "true"
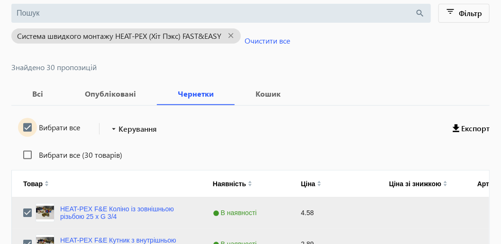
scroll to position [0, 0]
